Goal: Navigation & Orientation: Go to known website

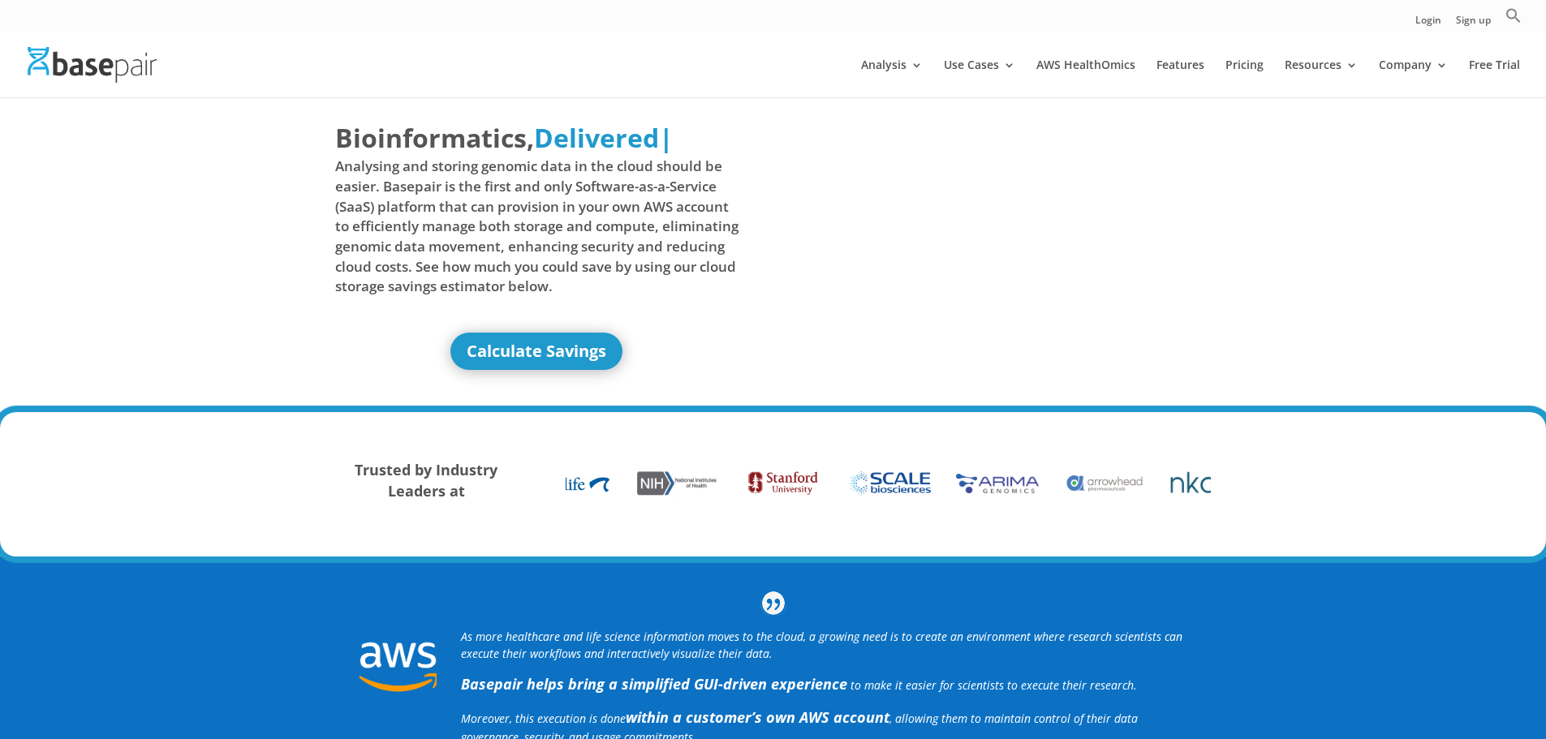
click at [1441, 14] on ul "Login Sign up Search for: Search Button" at bounding box center [1468, 19] width 106 height 25
click at [1432, 21] on link "Login" at bounding box center [1428, 23] width 26 height 17
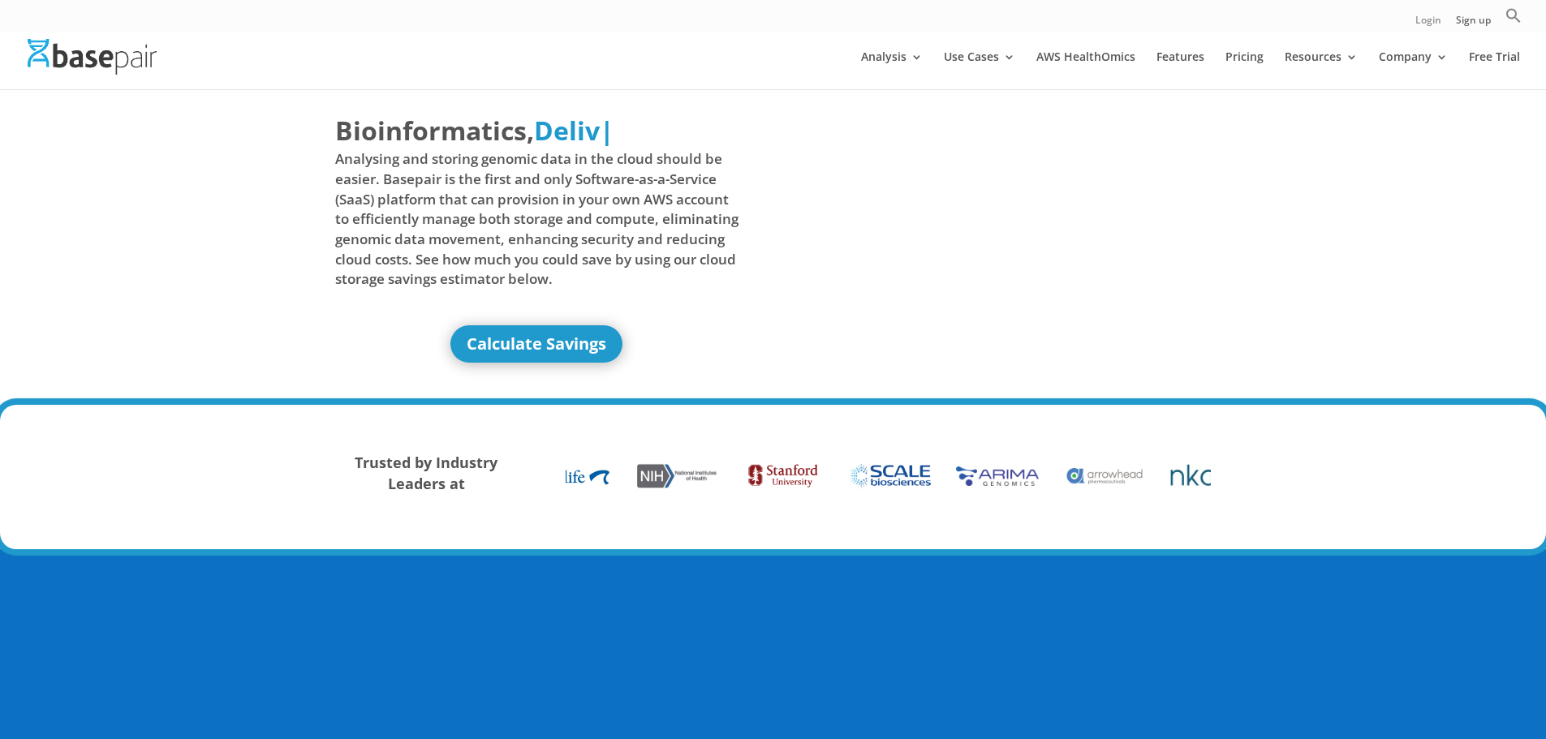
click at [1427, 23] on link "Login" at bounding box center [1428, 23] width 26 height 17
